Goal: Information Seeking & Learning: Learn about a topic

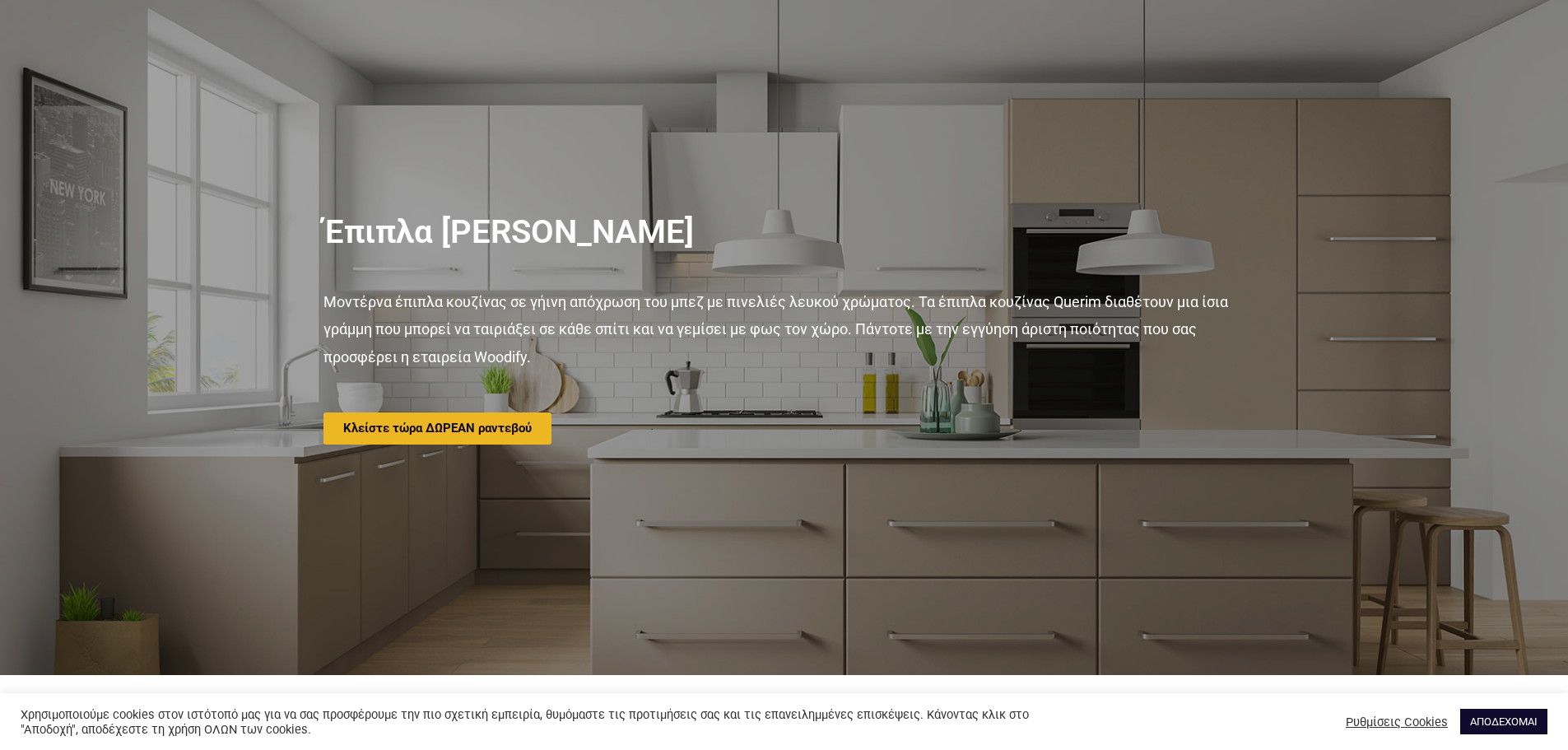
scroll to position [82, 0]
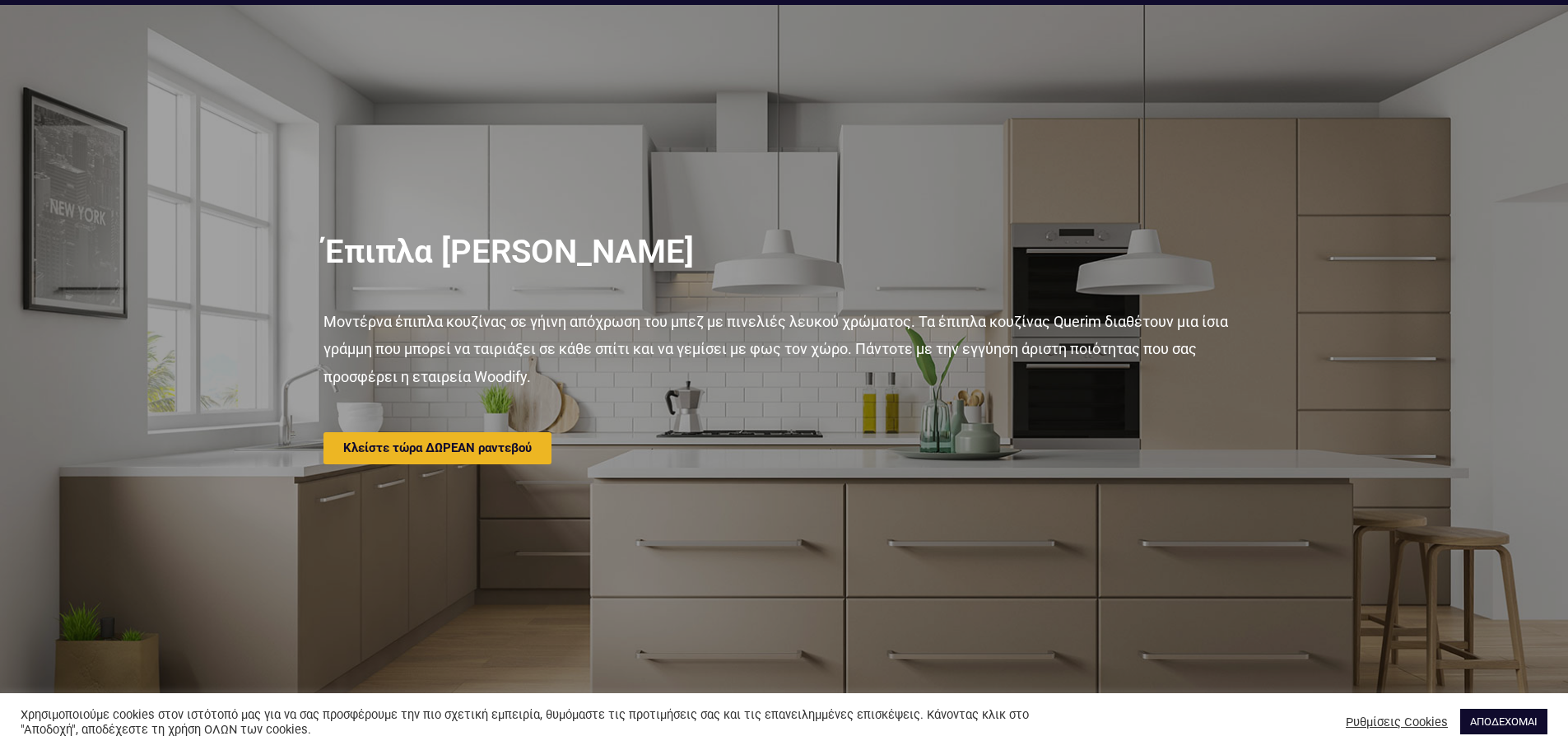
click at [1367, 342] on div at bounding box center [784, 350] width 1568 height 690
click at [1506, 326] on div at bounding box center [784, 350] width 1568 height 690
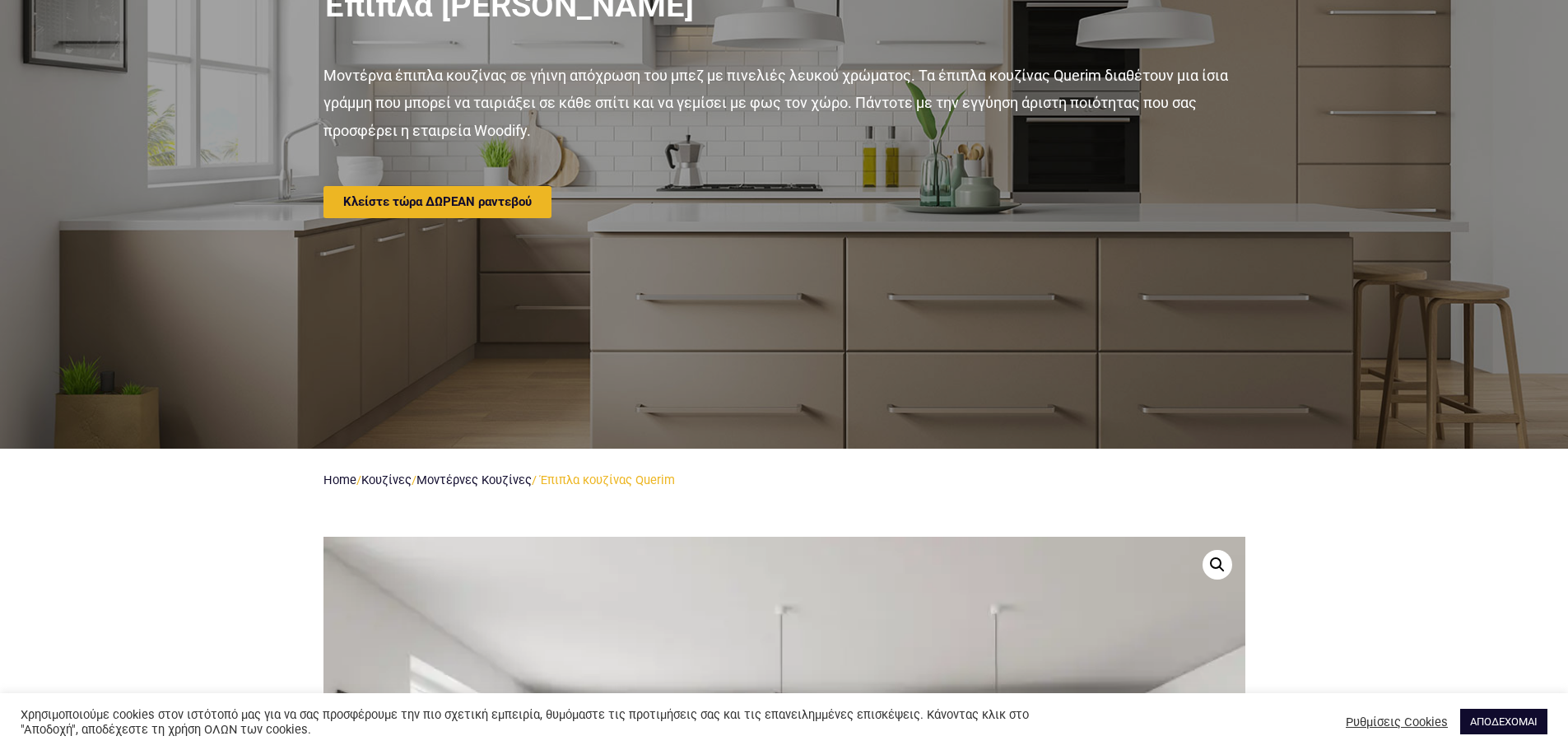
scroll to position [329, 0]
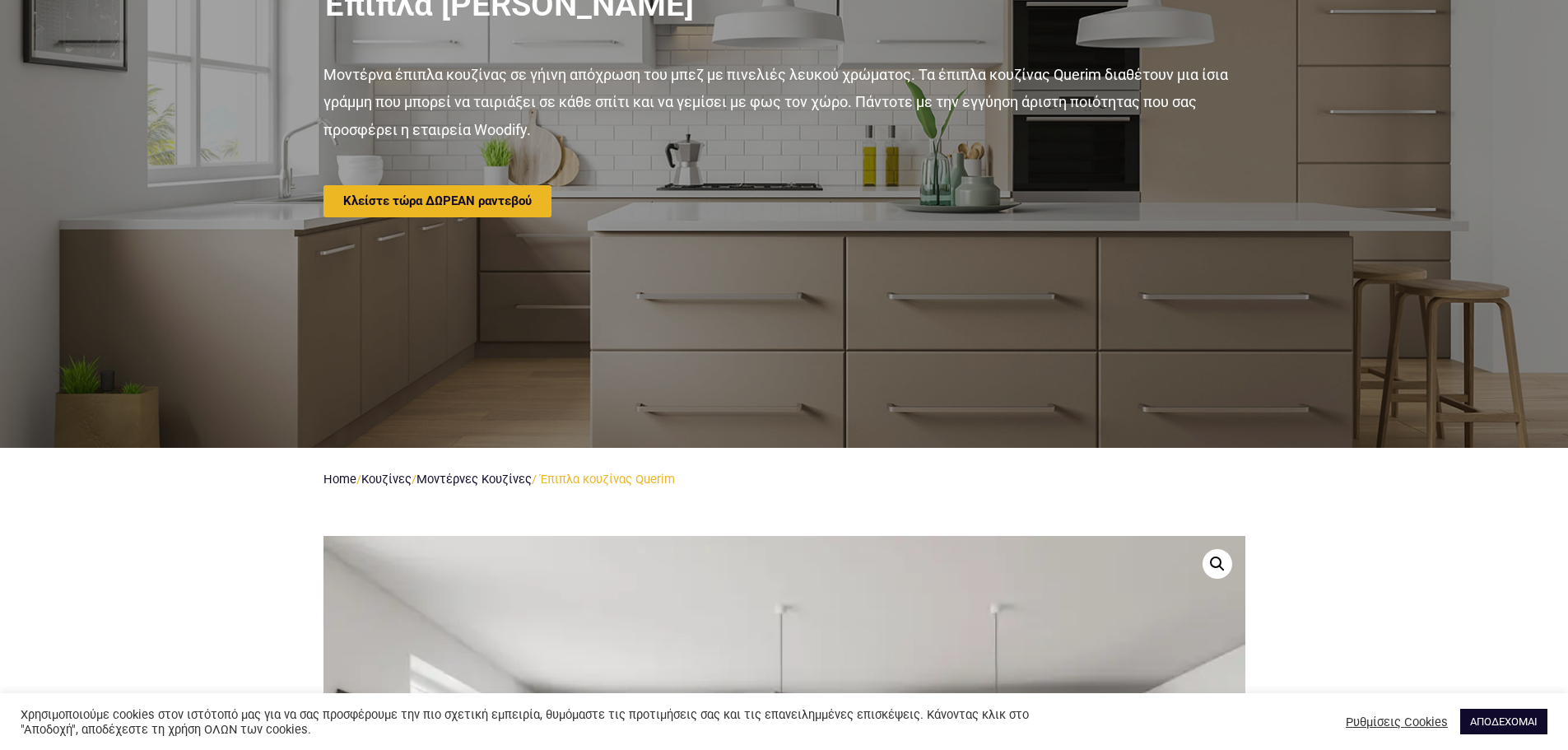
click at [540, 308] on div "Έπιπλα [PERSON_NAME] Μοντέρνα έπιπλα κουζίνας σε γήινη απόχρωση του μπεζ με πιν…" at bounding box center [784, 103] width 939 height 690
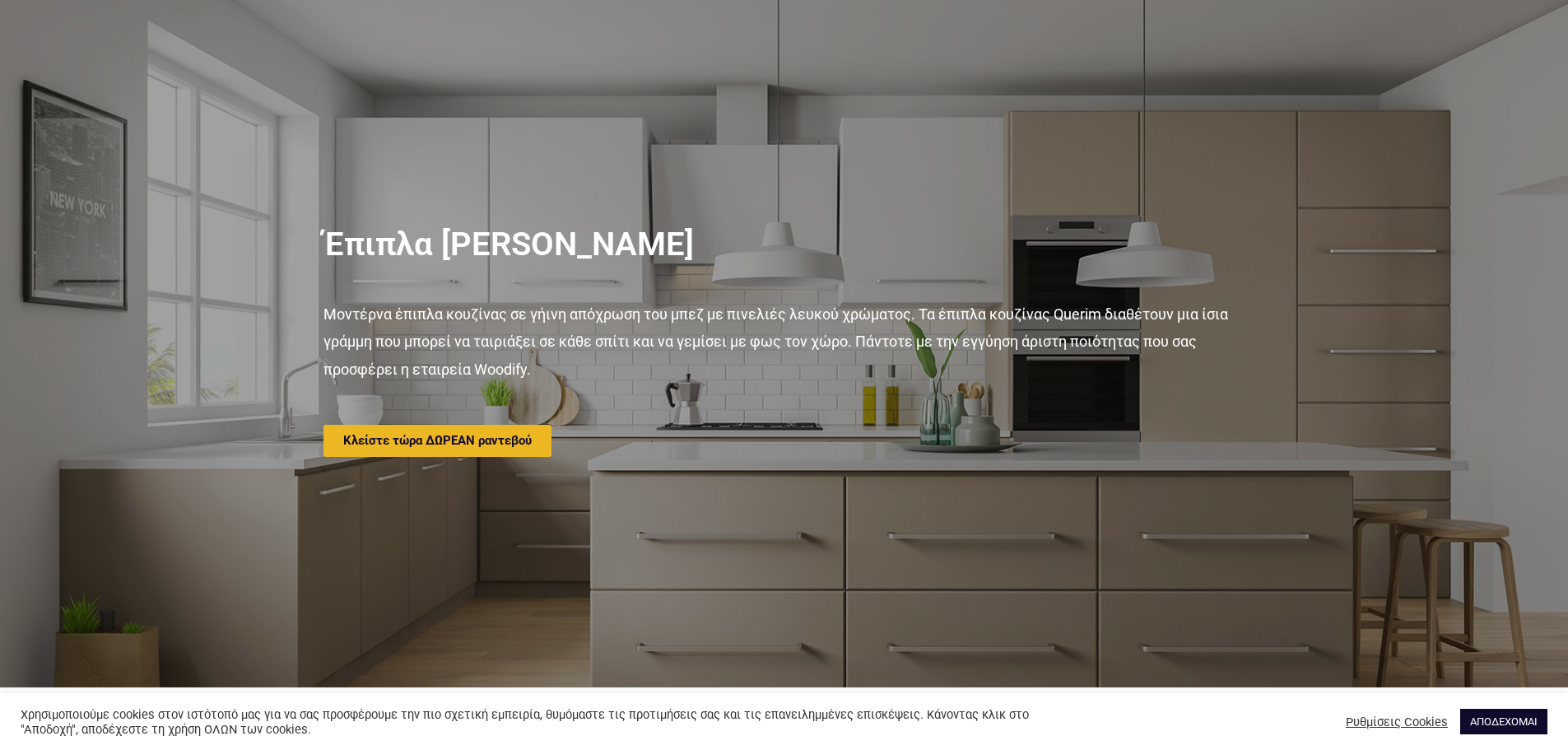
scroll to position [82, 0]
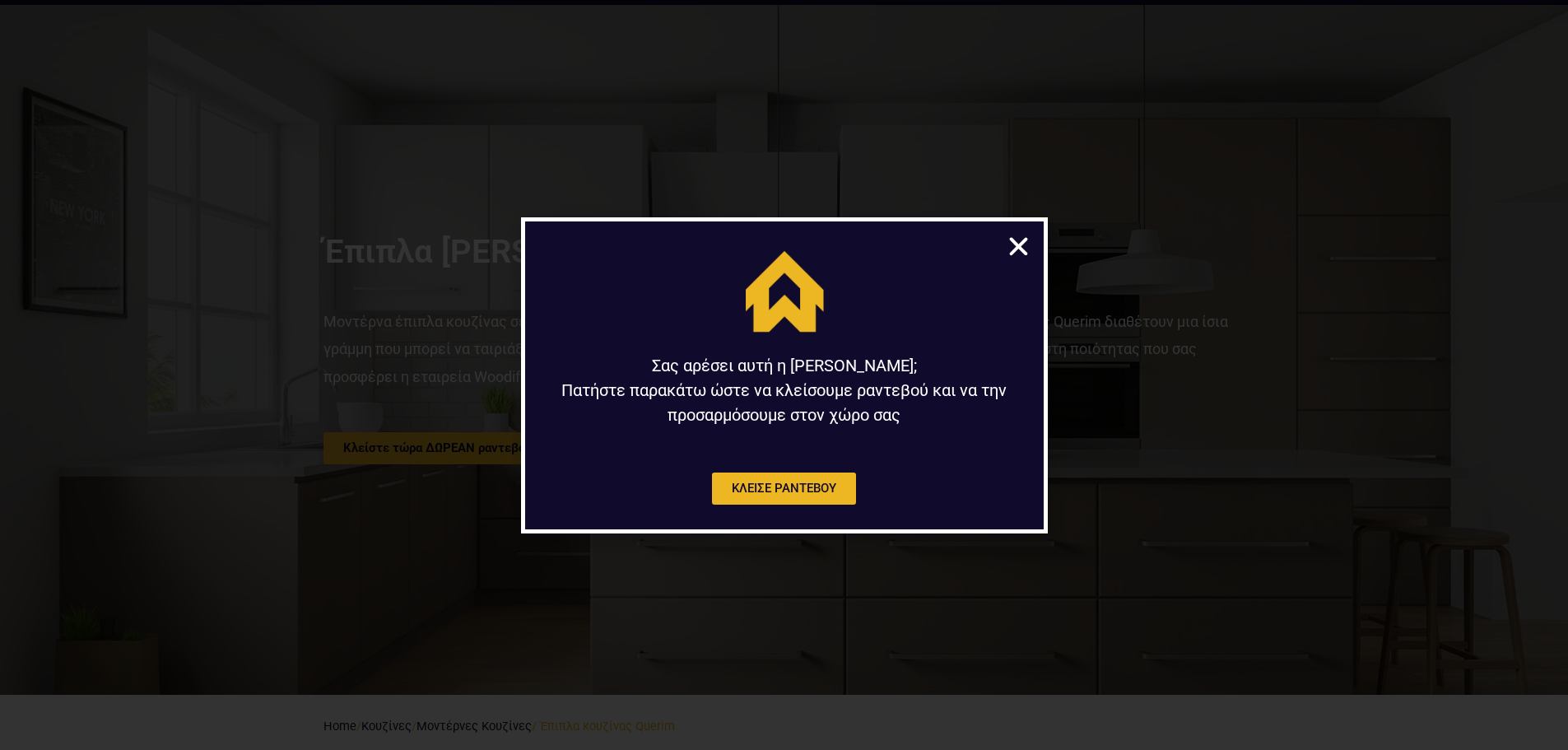
click at [1023, 253] on icon "Close" at bounding box center [1019, 246] width 26 height 26
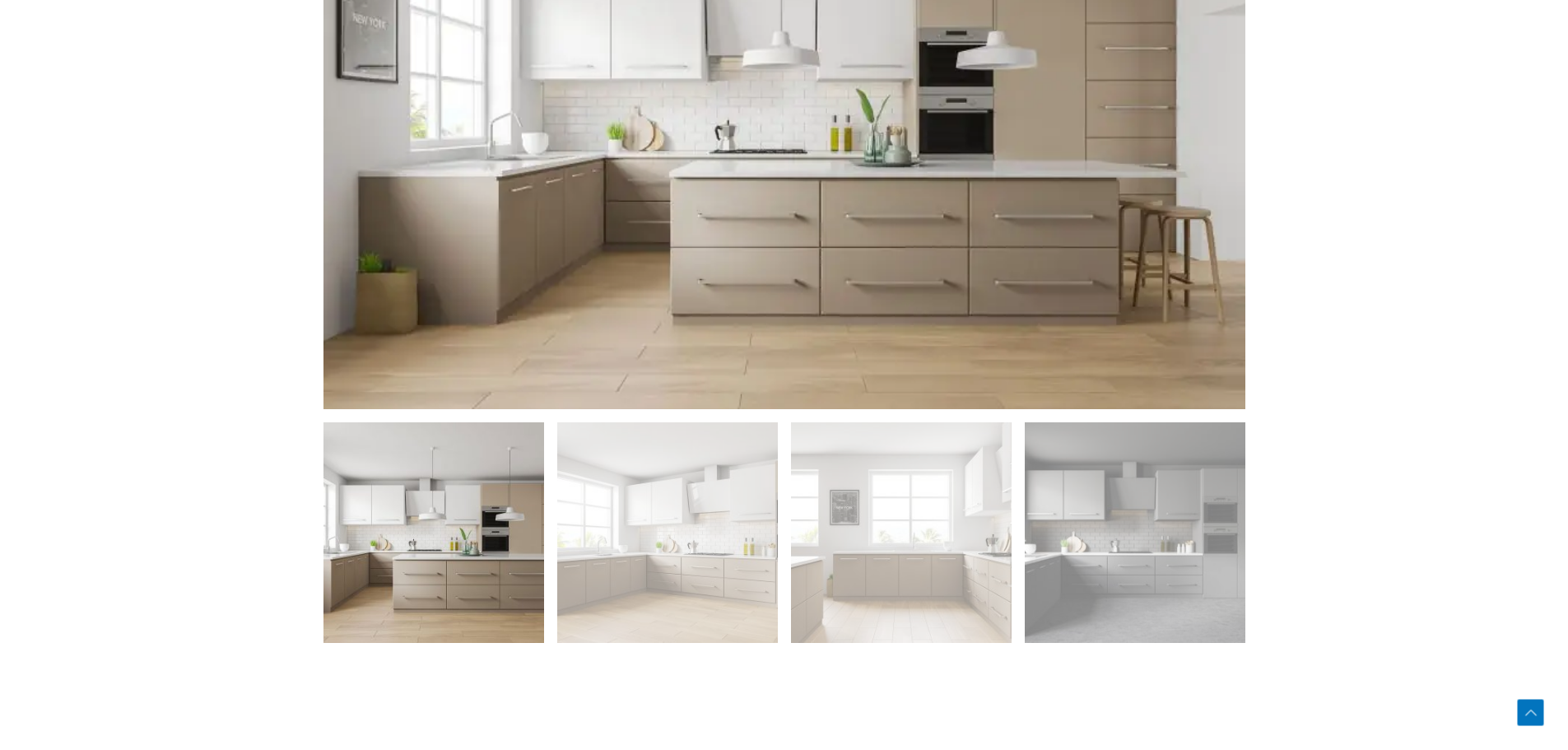
scroll to position [1235, 0]
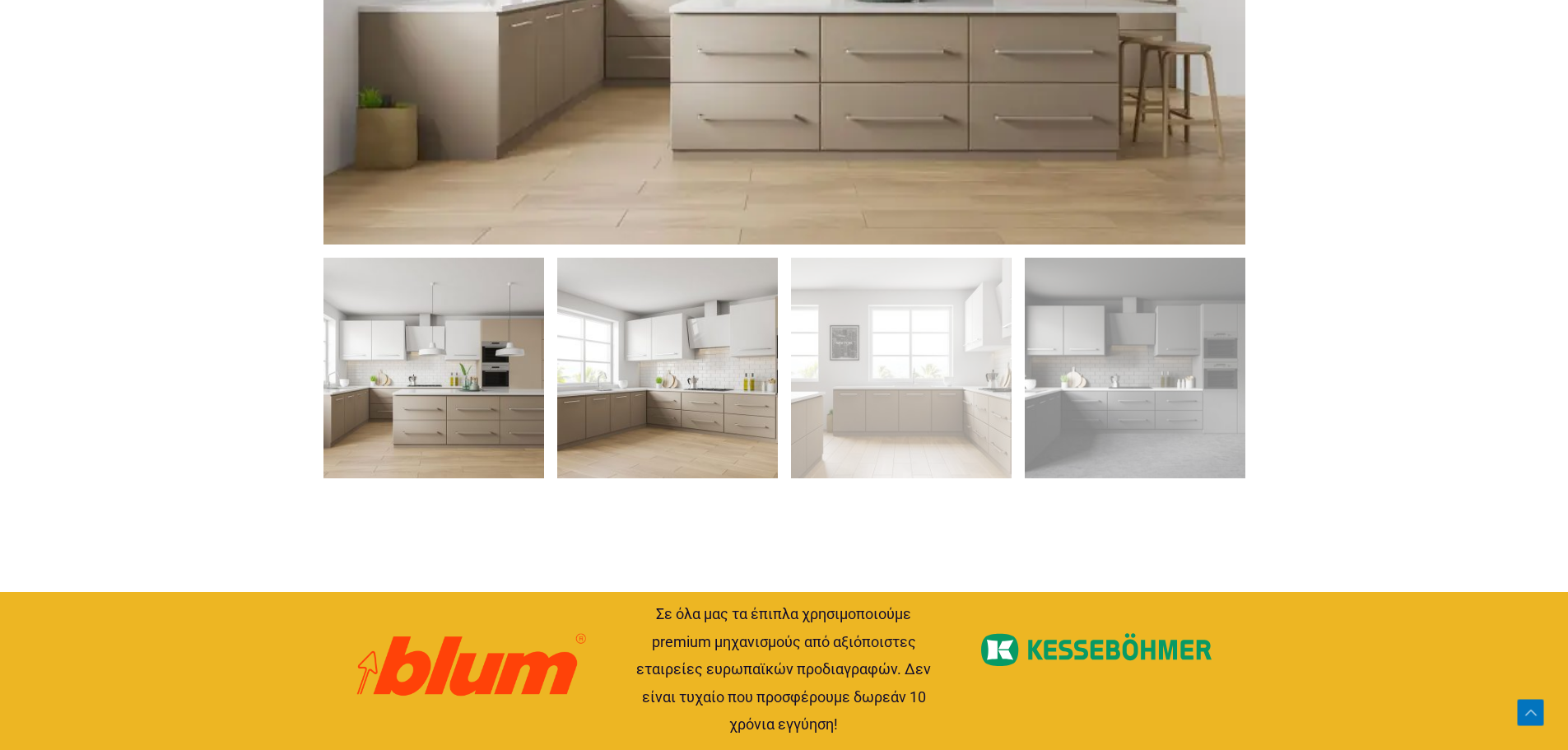
click at [683, 408] on img at bounding box center [667, 367] width 220 height 220
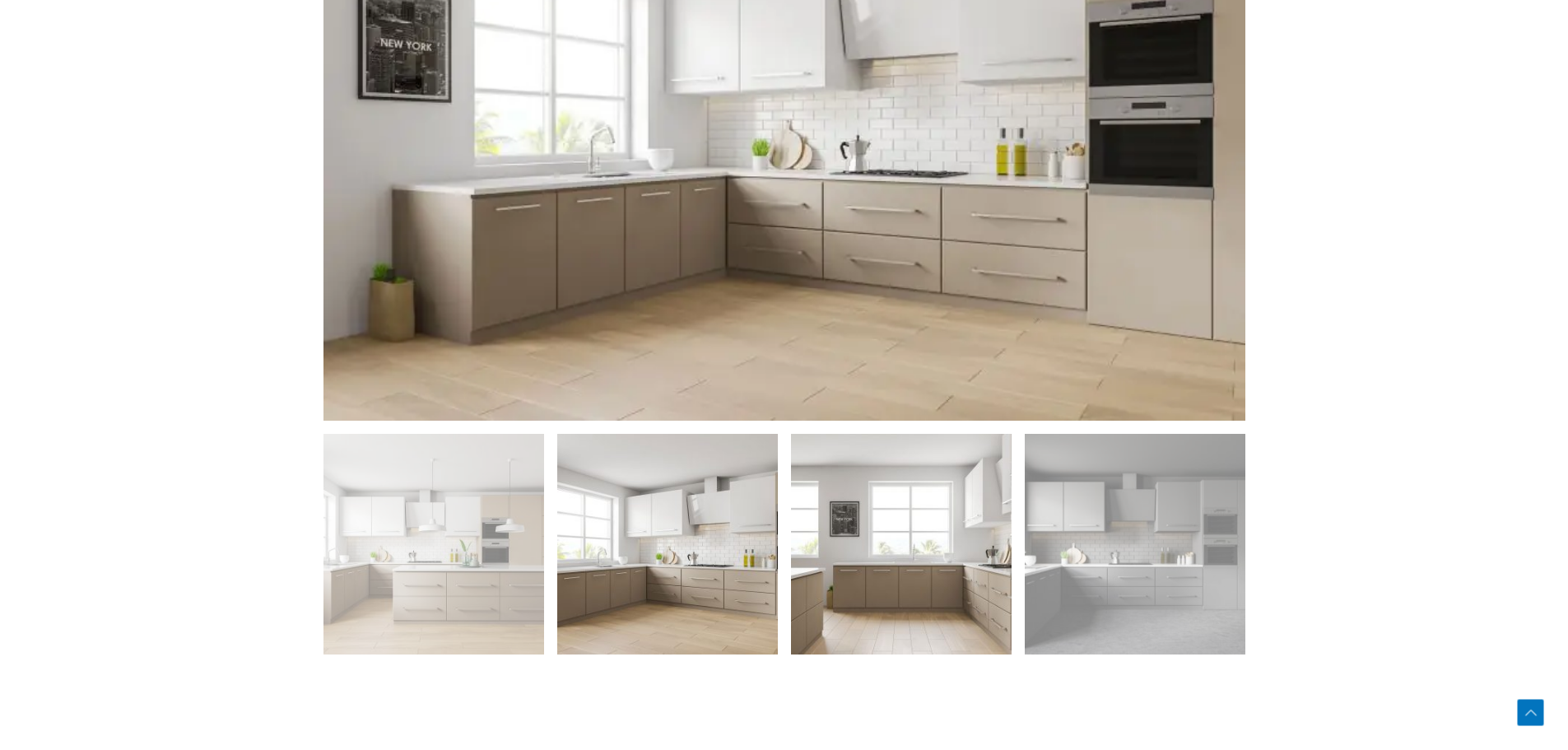
scroll to position [988, 0]
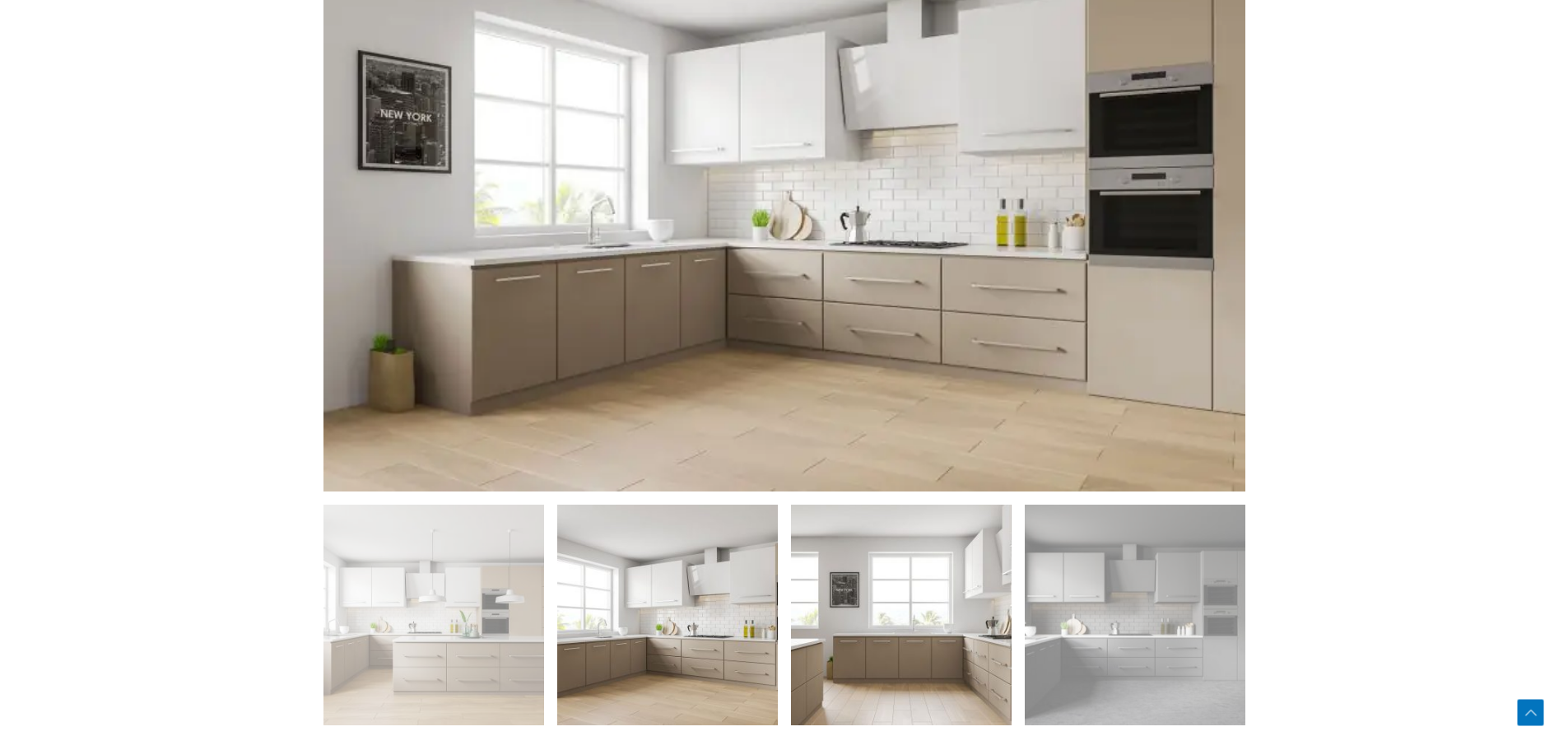
click at [902, 541] on img at bounding box center [900, 614] width 220 height 220
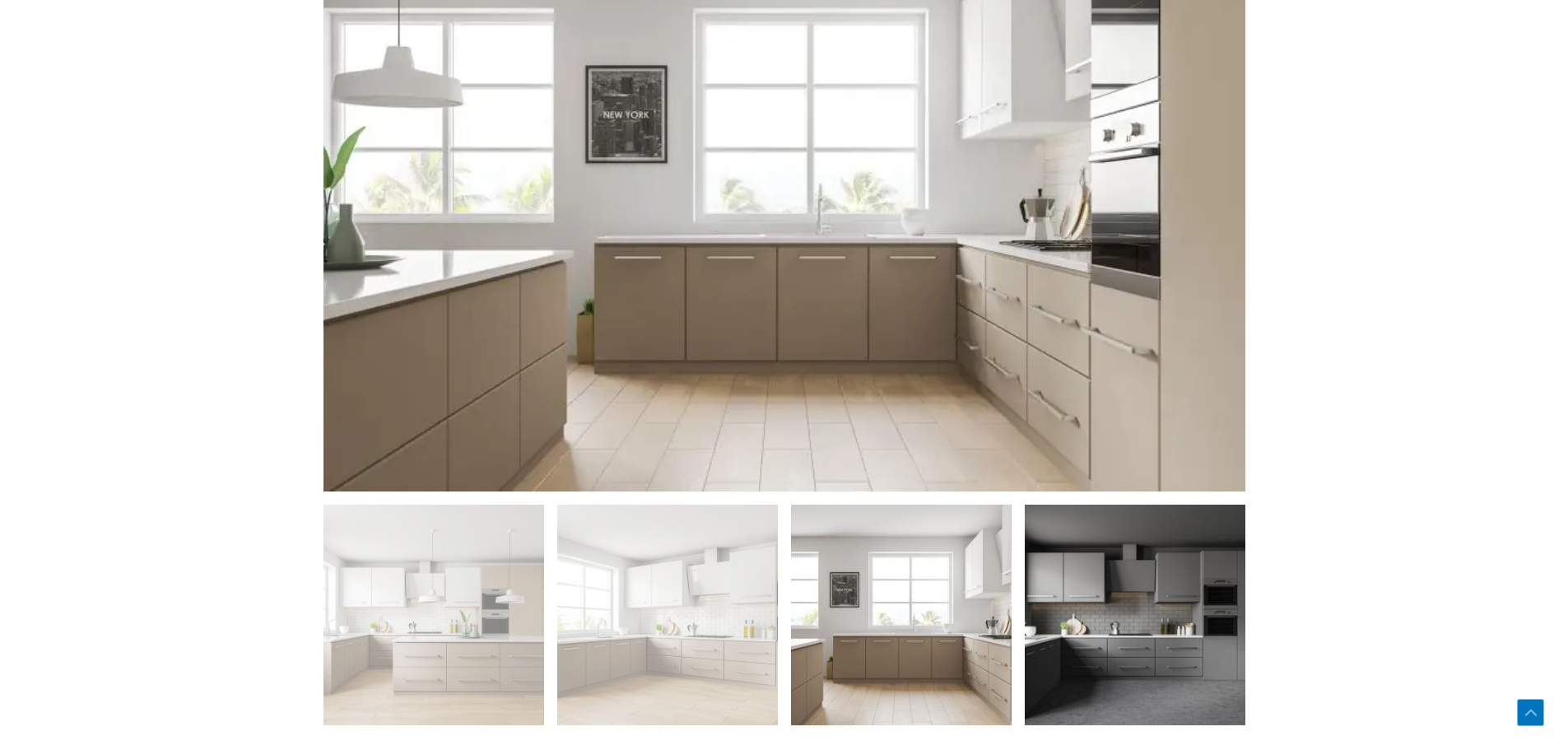
click at [1167, 586] on img at bounding box center [1135, 614] width 220 height 220
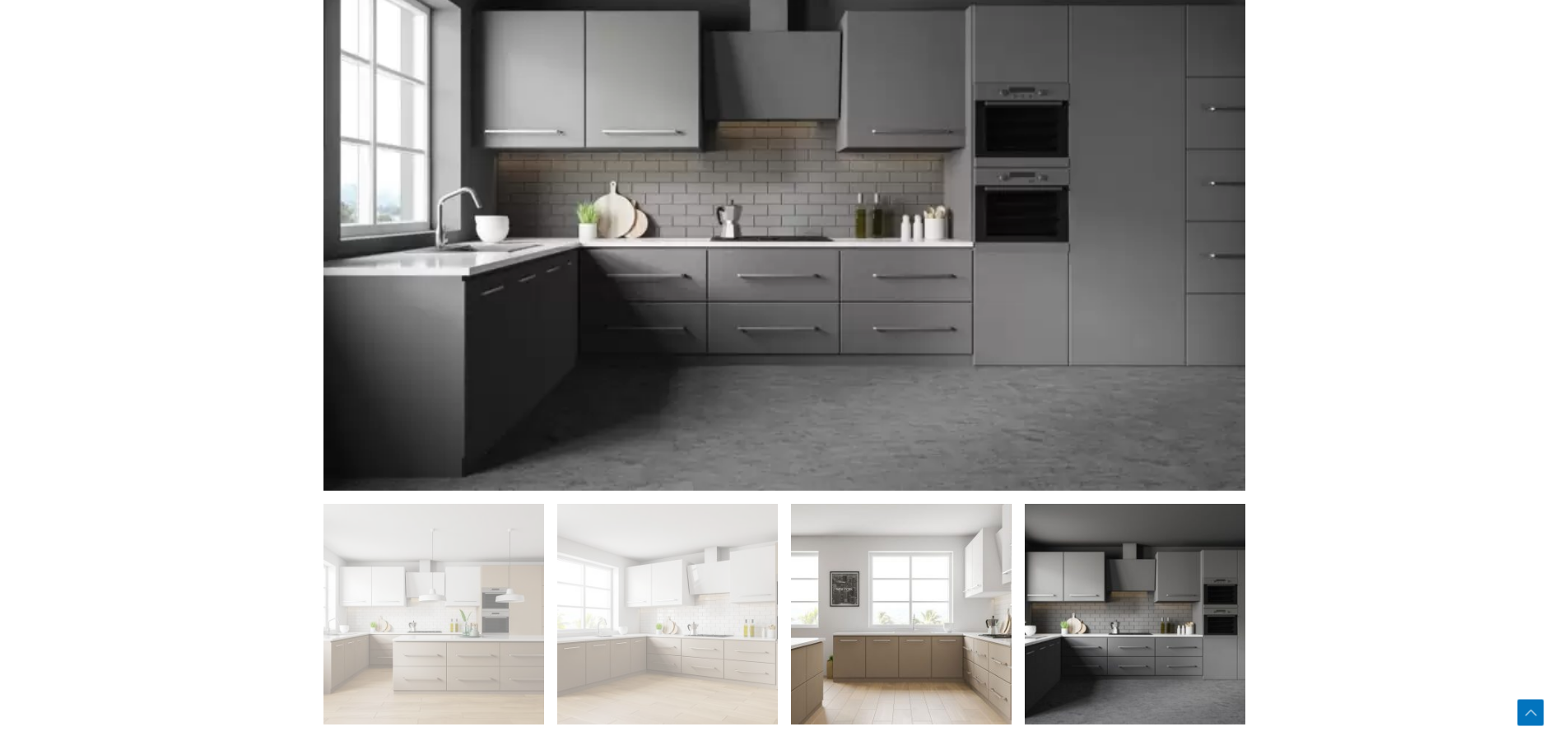
click at [1001, 619] on img at bounding box center [900, 614] width 220 height 220
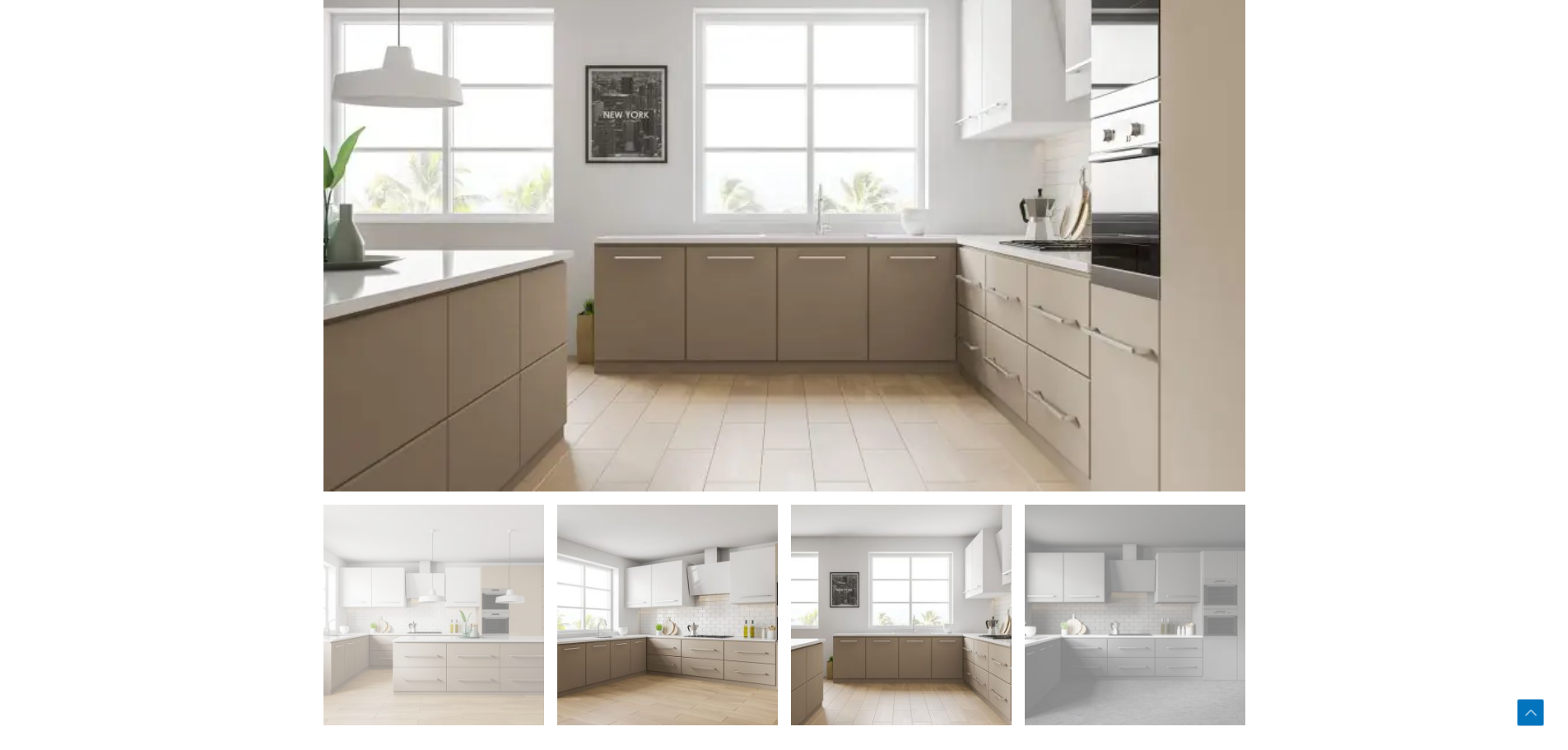
click at [689, 632] on img at bounding box center [667, 614] width 220 height 220
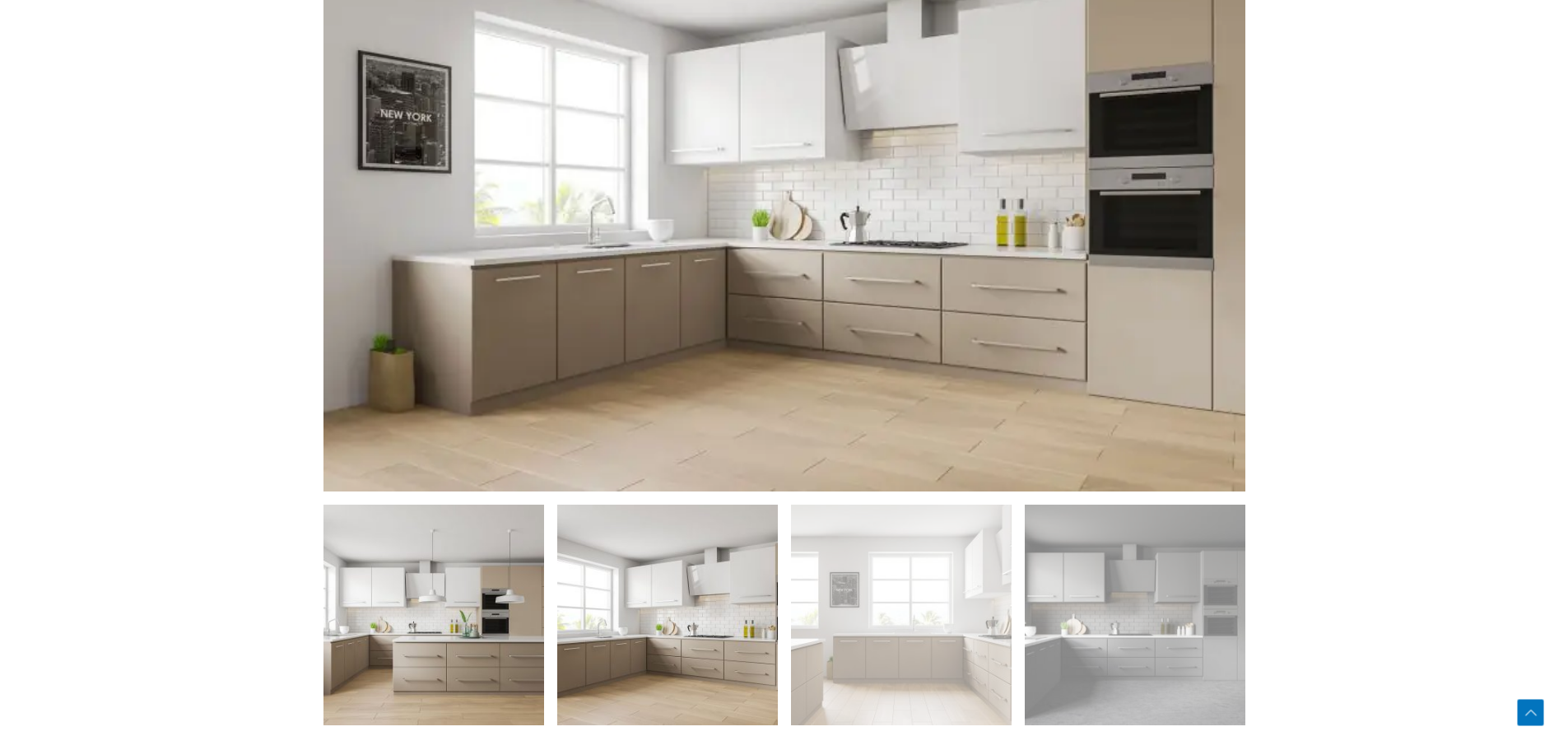
click at [504, 630] on img at bounding box center [433, 614] width 220 height 220
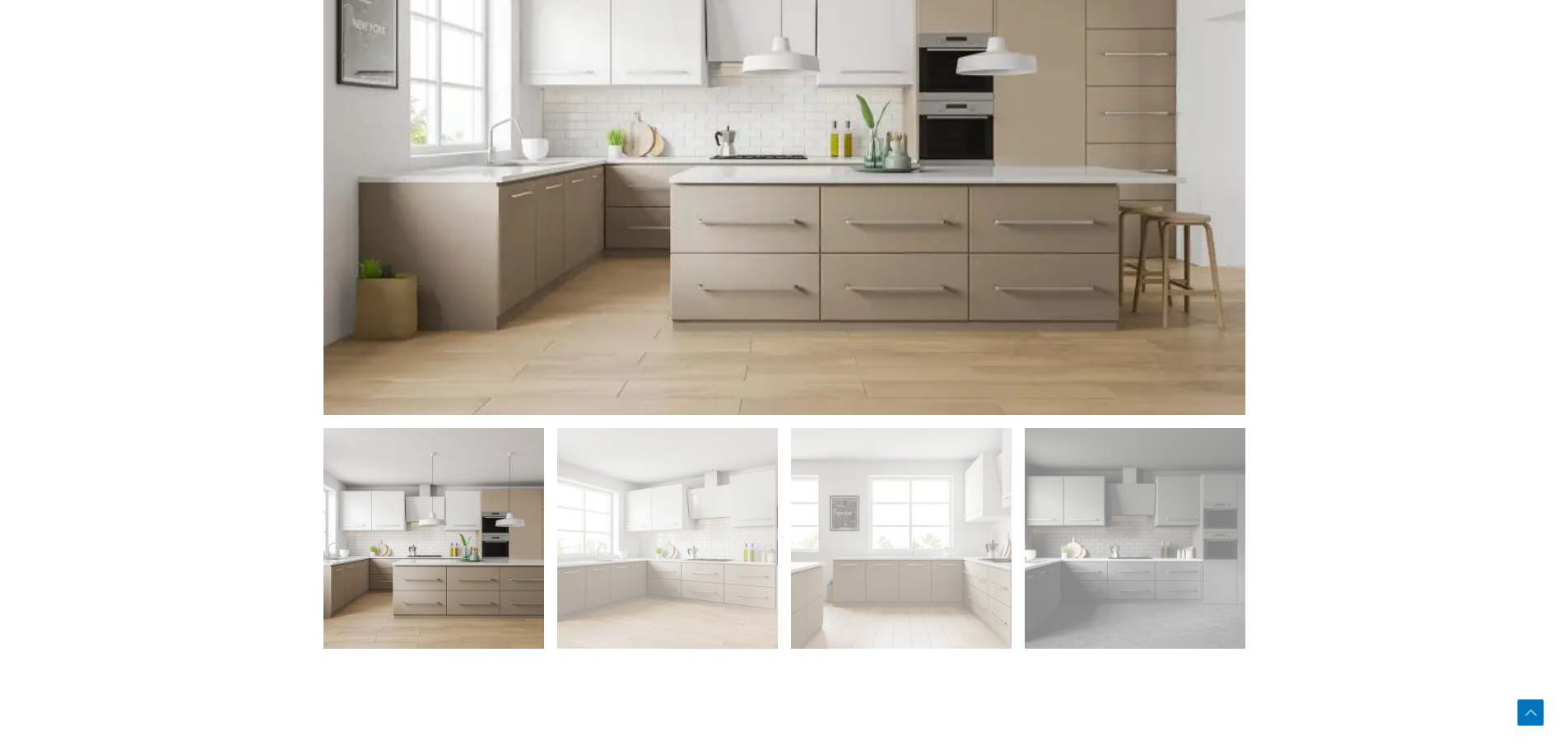
scroll to position [906, 0]
